Goal: Transaction & Acquisition: Book appointment/travel/reservation

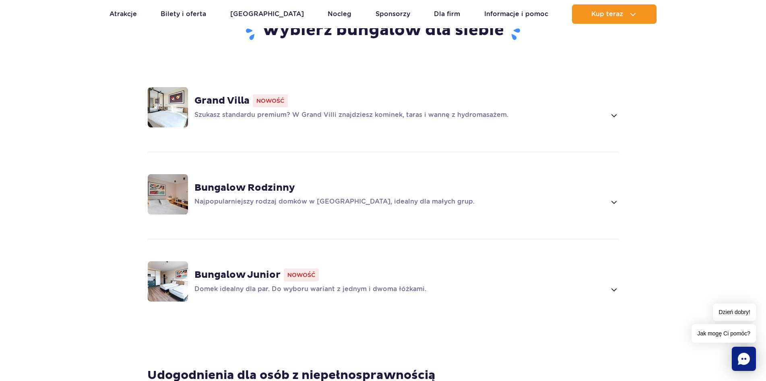
scroll to position [604, 0]
click at [569, 194] on div "Bungalow Rodzinny Najpopularniejszy rodzaj domków w Suntago Village, idealny dl…" at bounding box center [407, 194] width 425 height 25
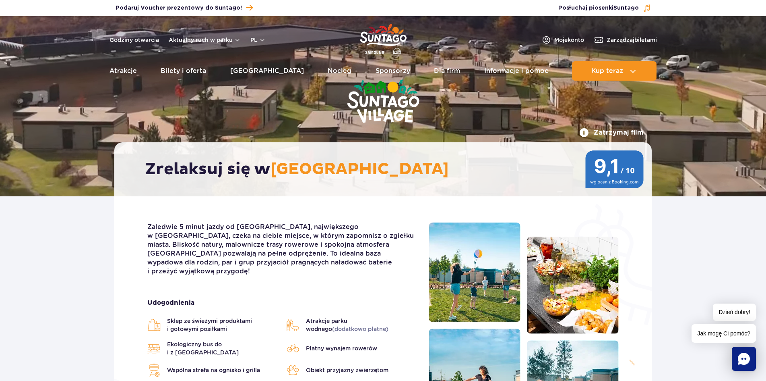
scroll to position [0, 0]
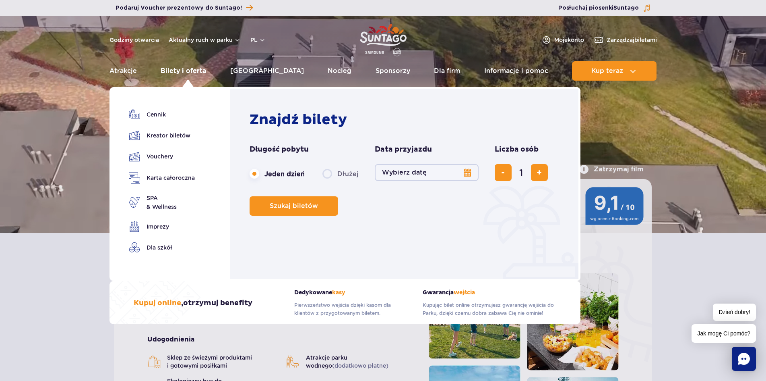
click at [176, 71] on link "Bilety i oferta" at bounding box center [184, 70] width 46 height 19
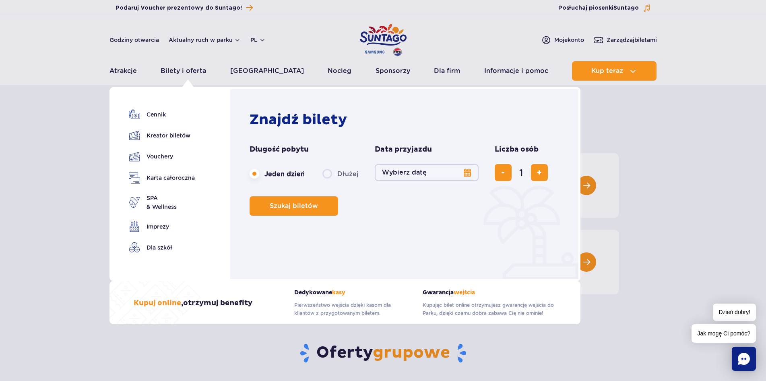
click at [394, 173] on button "Wybierz datę" at bounding box center [427, 172] width 104 height 17
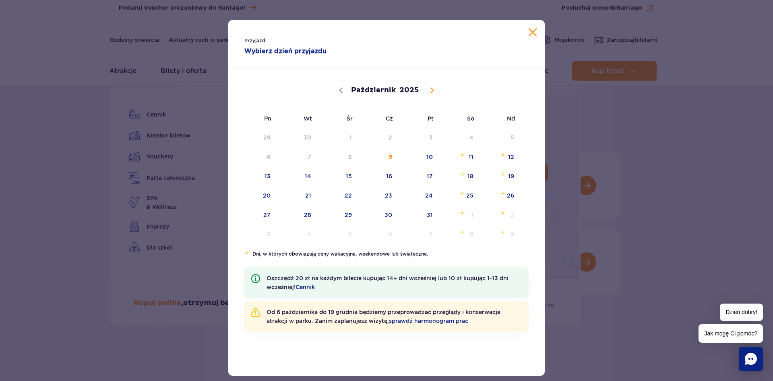
click at [431, 91] on icon at bounding box center [432, 90] width 3 height 5
click at [429, 90] on icon at bounding box center [432, 90] width 6 height 6
select select "11"
click at [339, 214] on span "Grudzień 31, 2025" at bounding box center [340, 212] width 5 height 5
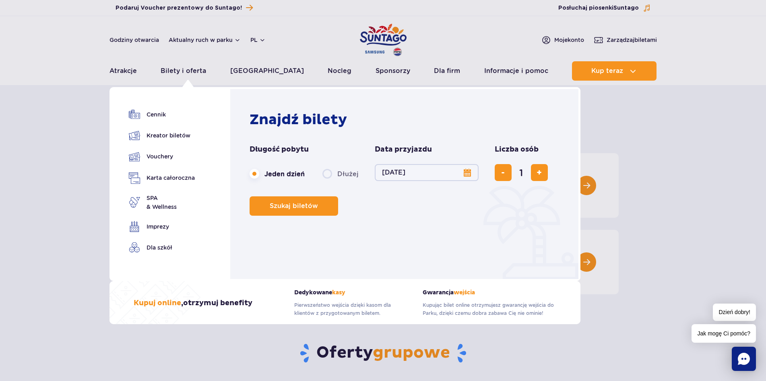
click at [329, 173] on label "Dłużej" at bounding box center [341, 173] width 36 height 17
click at [329, 180] on input "Dłużej" at bounding box center [327, 181] width 9 height 2
radio input "false"
radio input "true"
click at [431, 176] on button "Wybierz datę" at bounding box center [427, 172] width 104 height 17
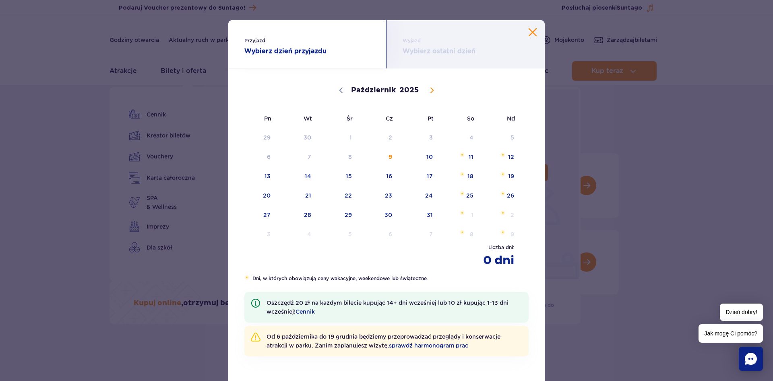
click at [429, 90] on icon at bounding box center [432, 90] width 6 height 6
select select "11"
click at [346, 213] on span "31" at bounding box center [338, 214] width 41 height 19
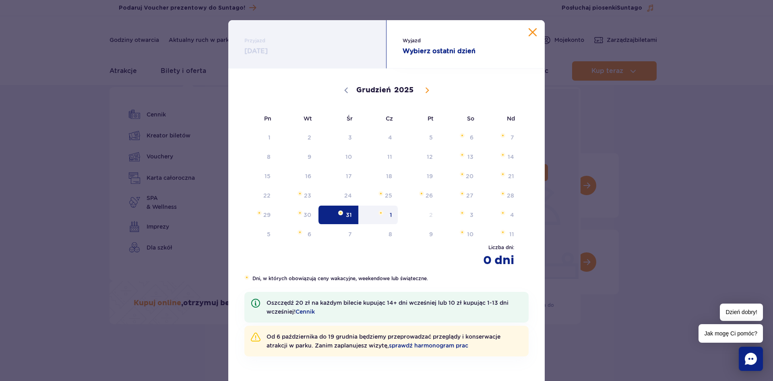
click at [385, 214] on span "1" at bounding box center [378, 214] width 41 height 19
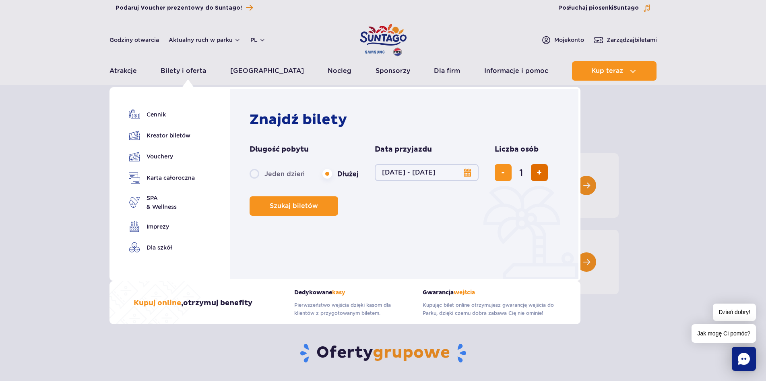
click at [543, 169] on button "dodaj bilet" at bounding box center [539, 172] width 17 height 17
type input "3"
click at [302, 209] on span "Szukaj biletów" at bounding box center [291, 205] width 48 height 7
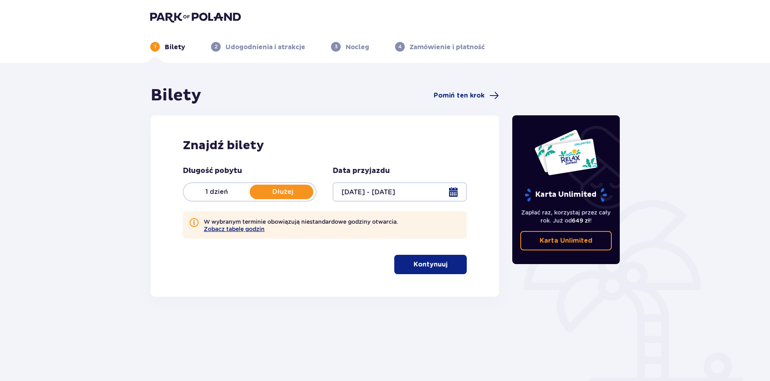
click at [259, 229] on button "Zobacz tabelę godzin" at bounding box center [234, 229] width 61 height 6
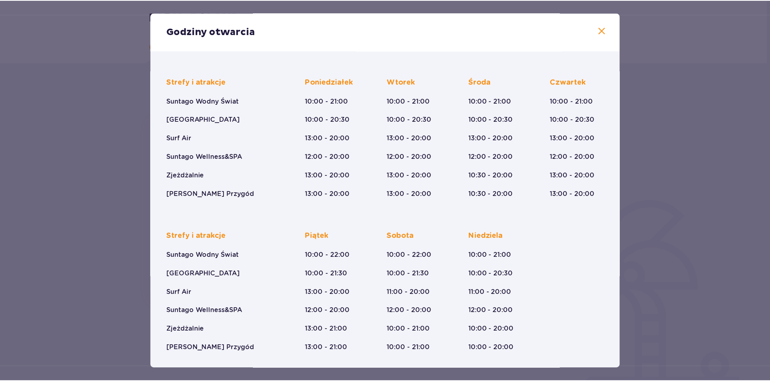
scroll to position [46, 0]
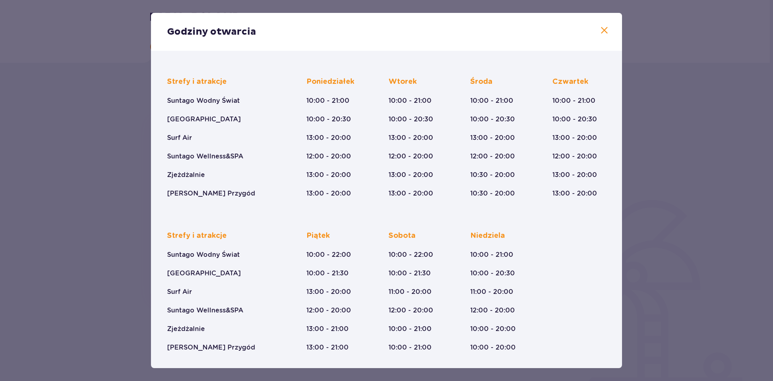
click at [541, 203] on div "Strefy i atrakcje Suntago Wodny Świat Crocodile Island Surf Air Suntago Wellnes…" at bounding box center [386, 208] width 449 height 288
click at [81, 199] on div "Godziny otwarcia Styczeń - Grudzień Trzech Króli (5-6.01.26) Strefy i atrakcje …" at bounding box center [386, 190] width 773 height 381
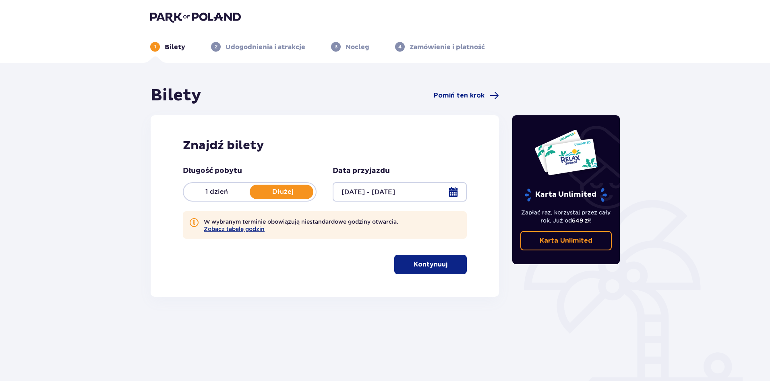
click at [439, 265] on p "Kontynuuj" at bounding box center [431, 264] width 34 height 9
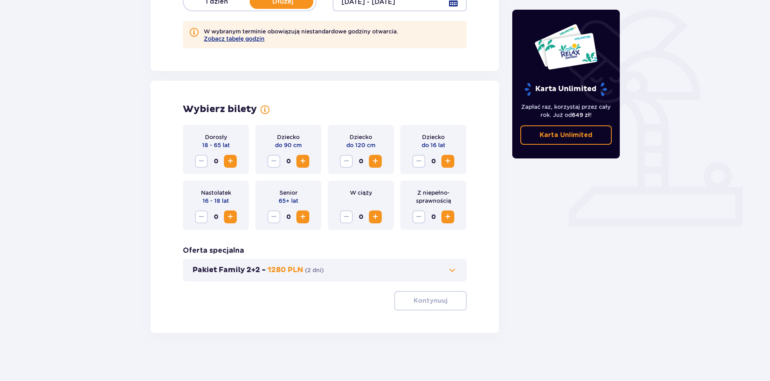
scroll to position [191, 0]
click at [427, 269] on button "Pakiet Family 2+2 - 1280 PLN ( 2 dni )" at bounding box center [325, 270] width 265 height 10
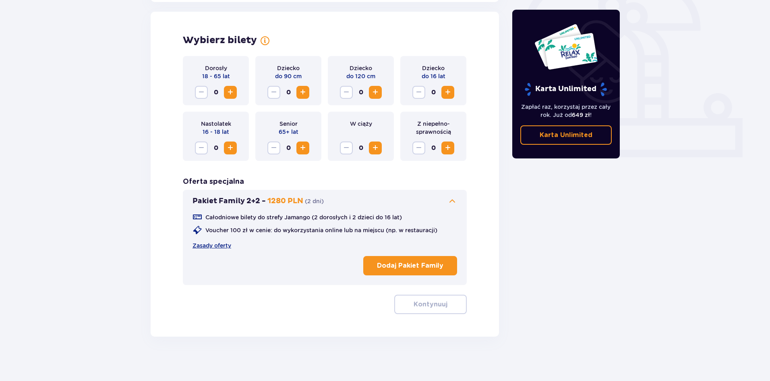
scroll to position [261, 0]
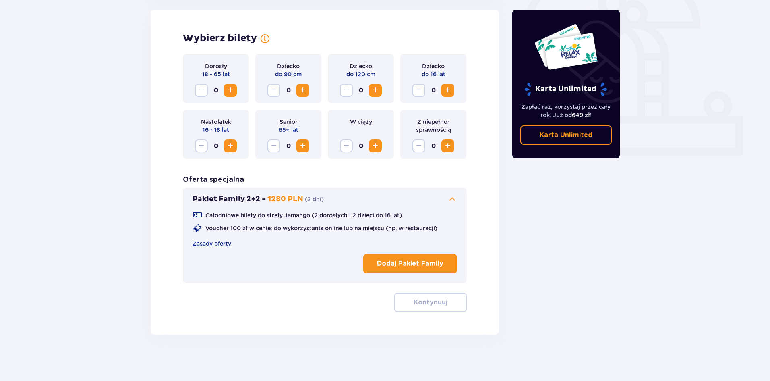
click at [230, 88] on span "Zwiększ" at bounding box center [231, 90] width 10 height 10
click at [448, 89] on span "Zwiększ" at bounding box center [448, 90] width 10 height 10
click at [479, 167] on div "Wybierz bilety Dorosły 18 - 65 lat 2 Dziecko do 90 cm 0 Dziecko do 120 cm 0 Dzi…" at bounding box center [325, 172] width 348 height 325
click at [455, 299] on button "Kontynuuj" at bounding box center [430, 301] width 73 height 19
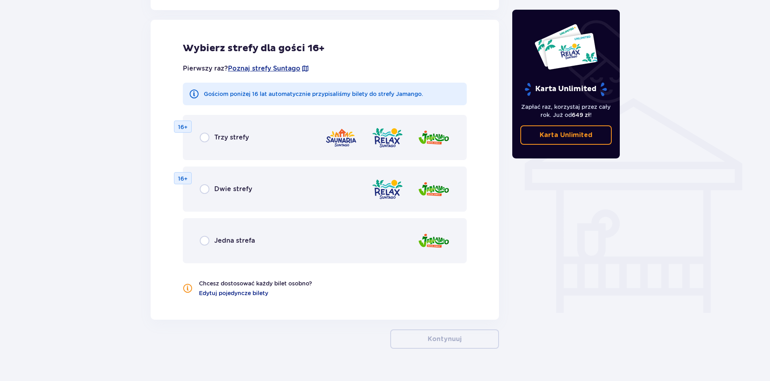
scroll to position [557, 0]
click at [203, 135] on input "radio" at bounding box center [205, 137] width 10 height 10
radio input "true"
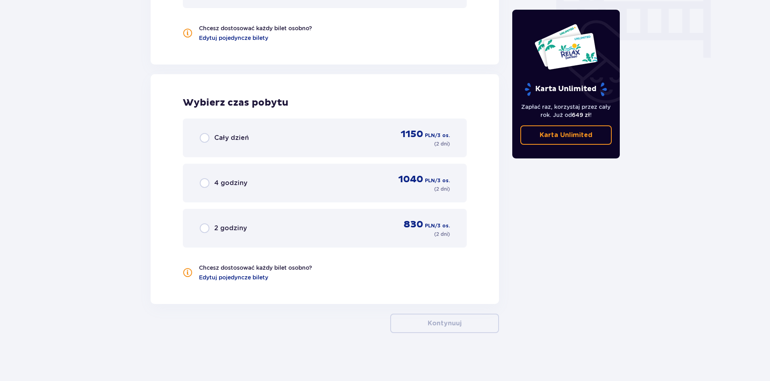
scroll to position [812, 0]
click at [228, 136] on span "Cały dzień" at bounding box center [231, 137] width 35 height 9
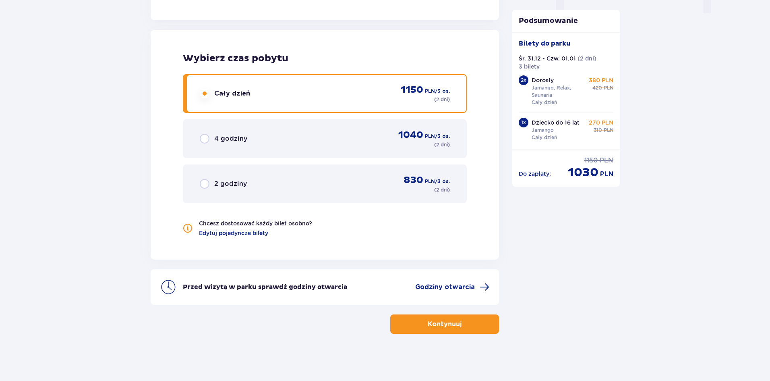
scroll to position [857, 0]
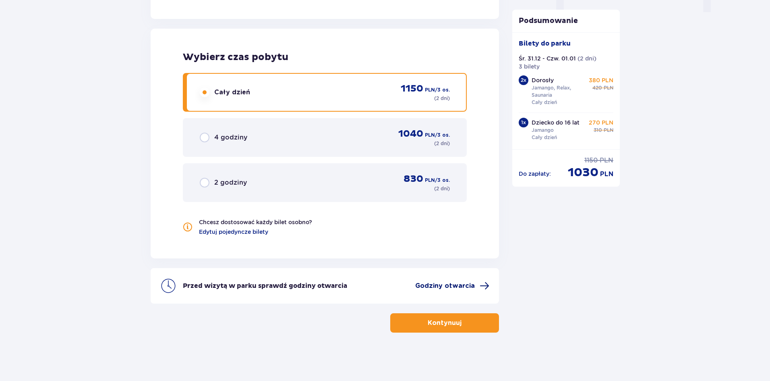
click at [441, 285] on span "Godziny otwarcia" at bounding box center [445, 285] width 60 height 9
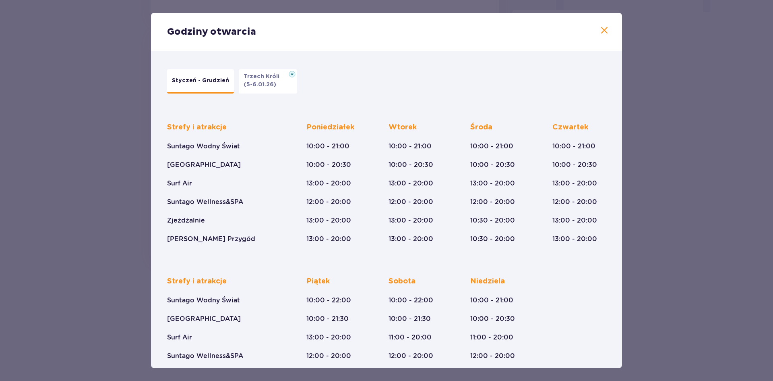
click at [725, 211] on div "Godziny otwarcia Styczeń - Grudzień Trzech Króli (5-6.01.26) Strefy i atrakcje …" at bounding box center [386, 190] width 773 height 381
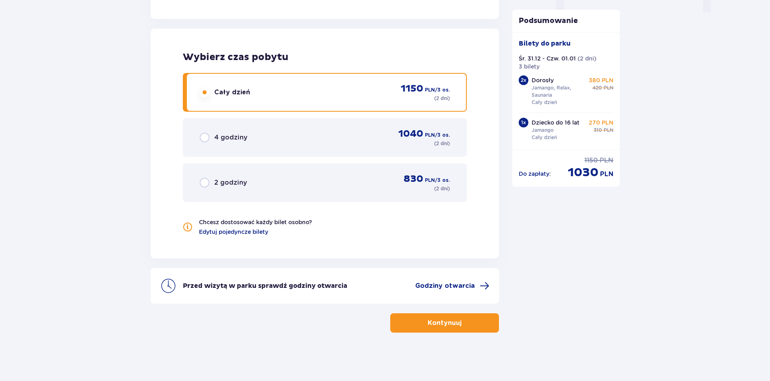
click at [442, 323] on p "Kontynuuj" at bounding box center [445, 322] width 34 height 9
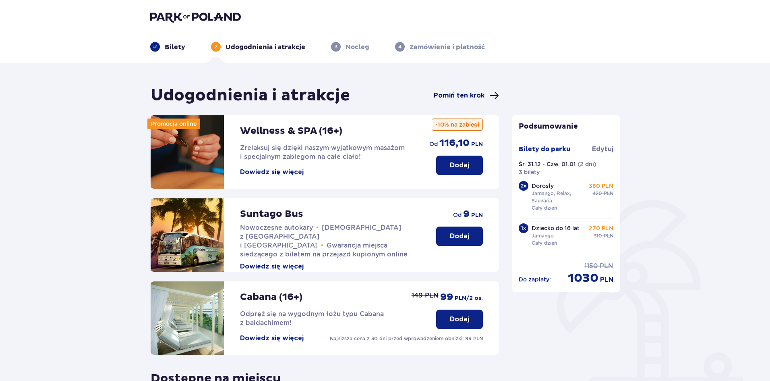
click at [456, 92] on span "Pomiń ten krok" at bounding box center [459, 95] width 51 height 9
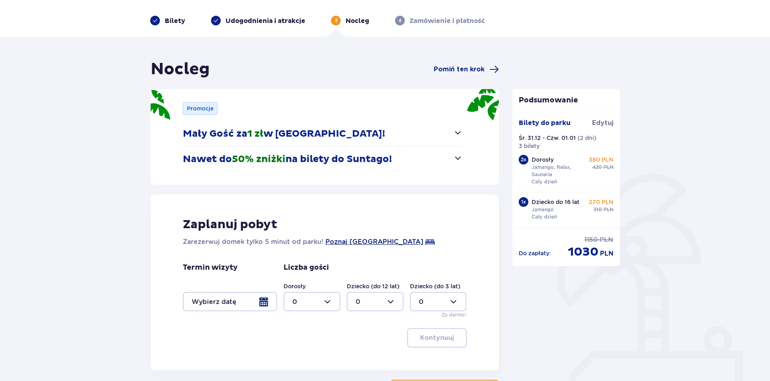
scroll to position [40, 0]
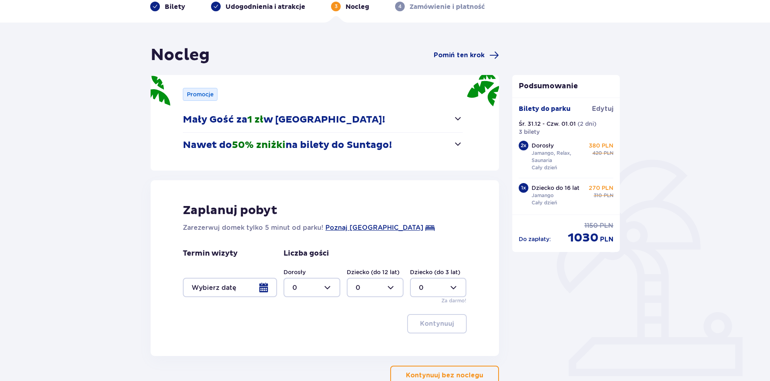
click at [235, 281] on div at bounding box center [230, 287] width 94 height 19
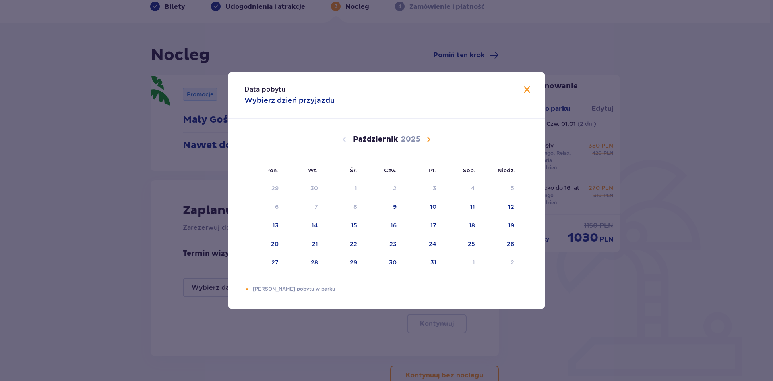
click at [427, 137] on span "Następny miesiąc" at bounding box center [429, 140] width 10 height 10
click at [359, 264] on div "31" at bounding box center [343, 263] width 40 height 18
click at [381, 265] on div "1" at bounding box center [382, 263] width 39 height 18
type input "[DATE] - [DATE]"
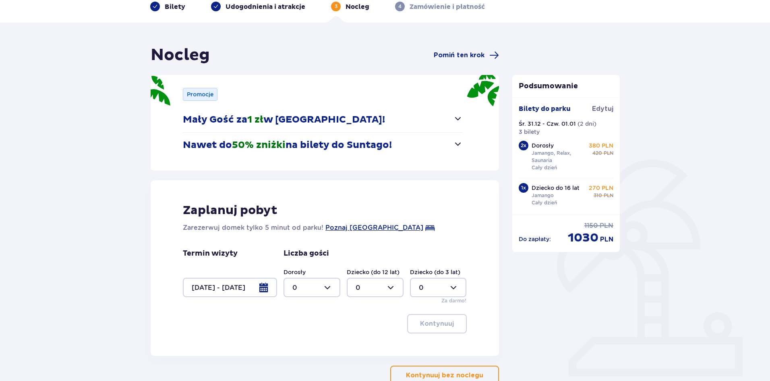
click at [333, 287] on div at bounding box center [312, 287] width 57 height 19
click at [301, 241] on div "2" at bounding box center [311, 242] width 39 height 9
click at [374, 286] on div at bounding box center [375, 287] width 57 height 19
click at [377, 302] on div "Dorosły 2 Dziecko (do 12 lat) 0 Dziecko (do 3 lat) 0 Za darmo!" at bounding box center [375, 286] width 183 height 36
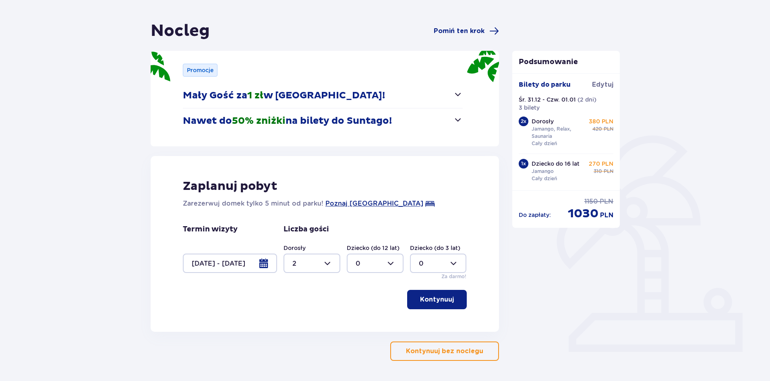
scroll to position [93, 0]
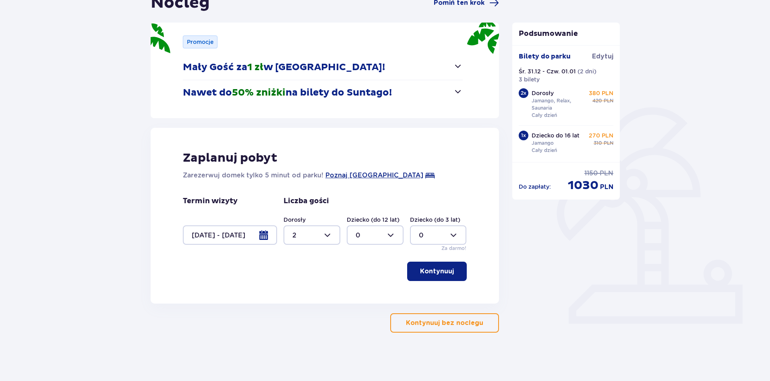
click at [330, 239] on div at bounding box center [312, 234] width 57 height 19
click at [297, 307] on div "3" at bounding box center [311, 310] width 39 height 9
type input "3"
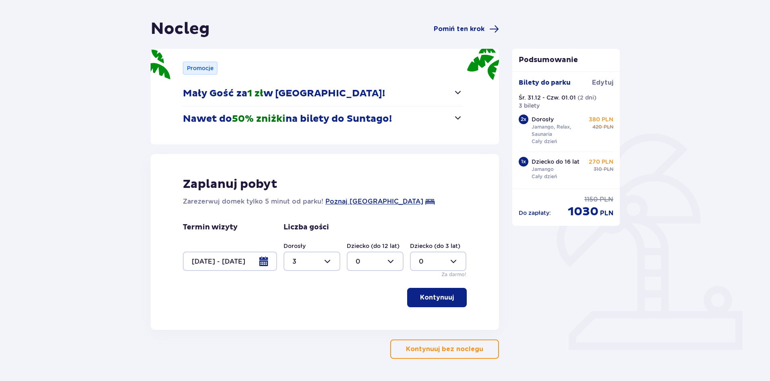
scroll to position [52, 0]
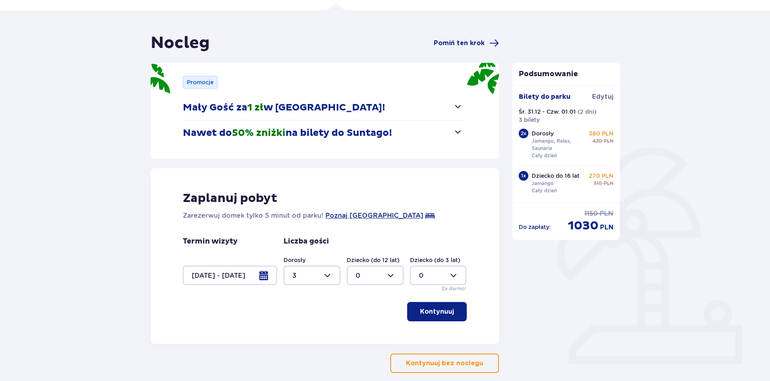
click at [460, 310] on span "button" at bounding box center [456, 312] width 10 height 10
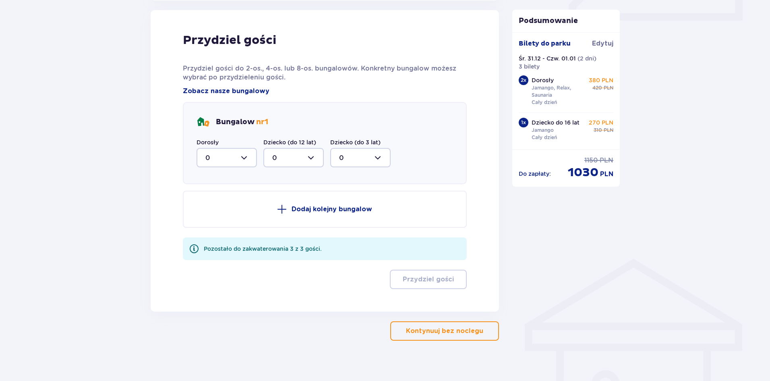
scroll to position [396, 0]
click at [234, 155] on div at bounding box center [227, 156] width 60 height 19
click at [218, 232] on div "3" at bounding box center [226, 232] width 43 height 9
type input "3"
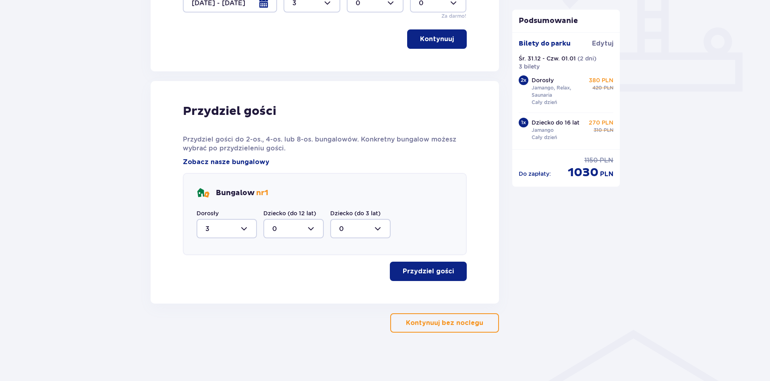
click at [421, 267] on p "Przydziel gości" at bounding box center [428, 271] width 51 height 9
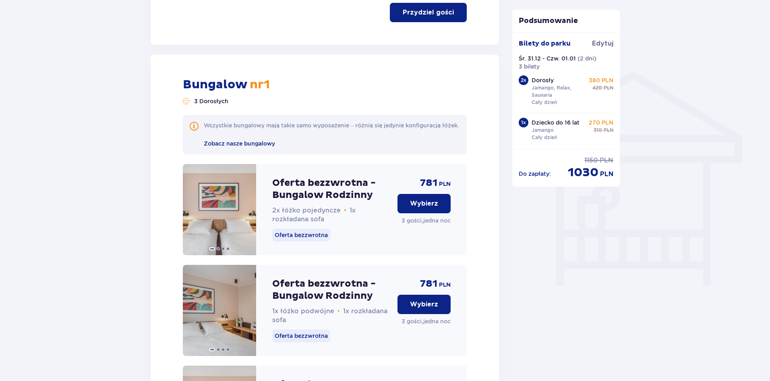
scroll to position [0, 0]
